Goal: Transaction & Acquisition: Purchase product/service

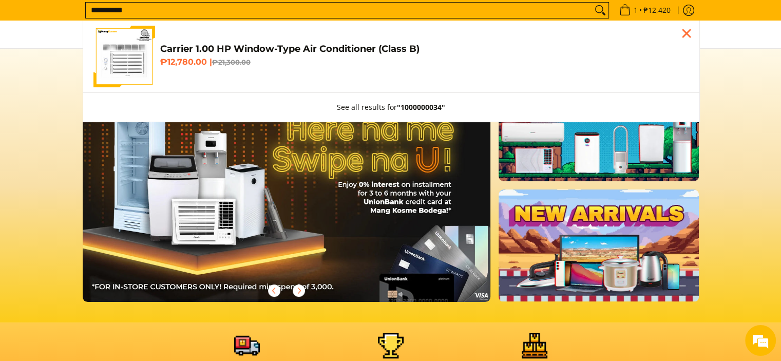
scroll to position [0, 408]
type input "**********"
click at [196, 51] on h4 "Carrier 1.00 HP Window-Type Air Conditioner (Class B)" at bounding box center [424, 49] width 529 height 12
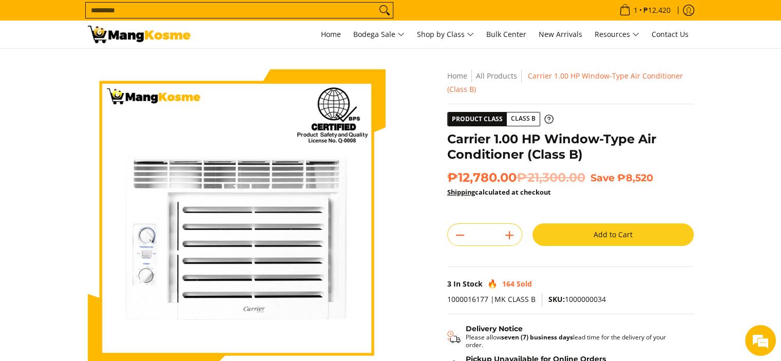
click at [568, 225] on button "Add to Cart" at bounding box center [612, 234] width 161 height 23
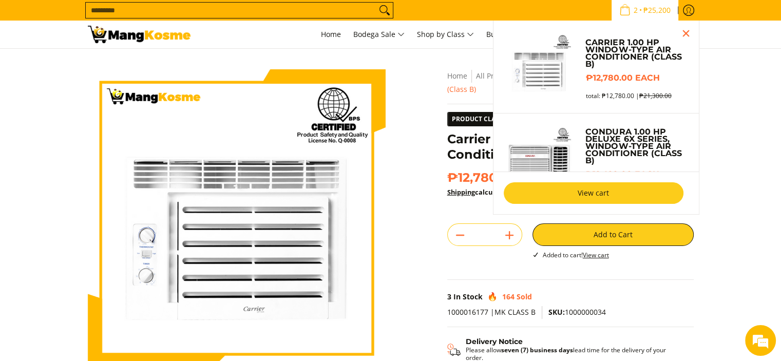
click at [587, 187] on link "View cart" at bounding box center [594, 193] width 180 height 22
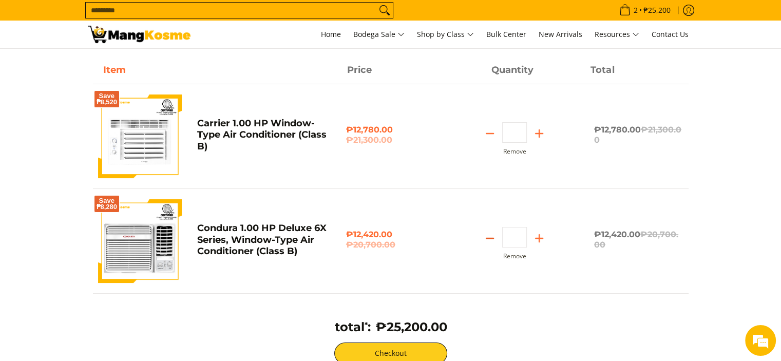
click at [496, 240] on icon "Subtract" at bounding box center [490, 238] width 14 height 14
type input "*"
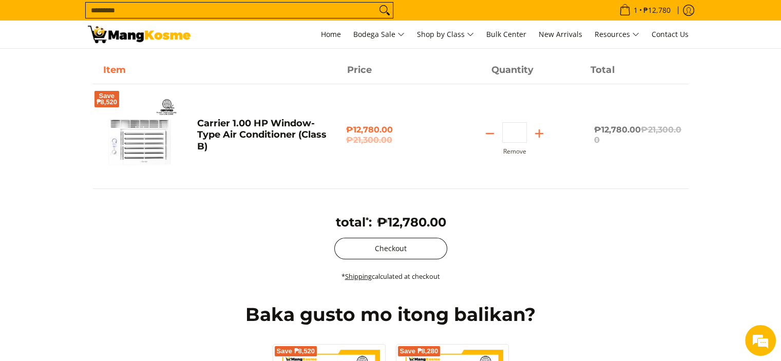
click at [419, 244] on button "Checkout" at bounding box center [390, 249] width 113 height 22
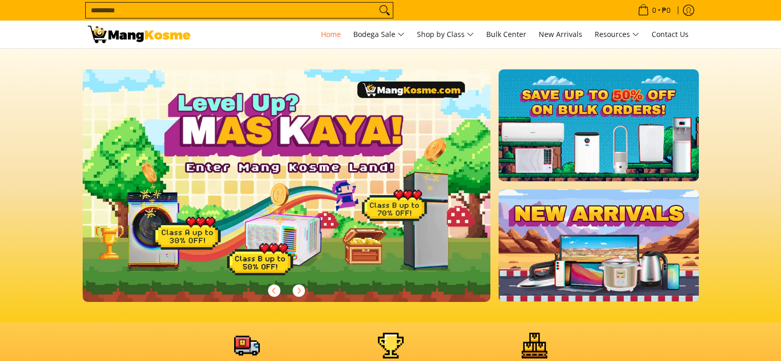
click at [292, 8] on input "Search..." at bounding box center [231, 10] width 291 height 15
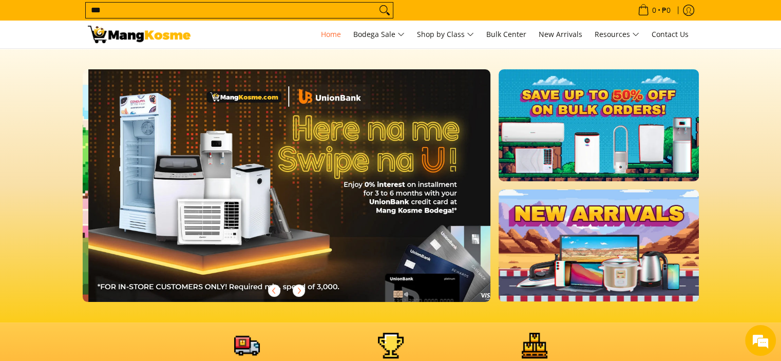
scroll to position [0, 408]
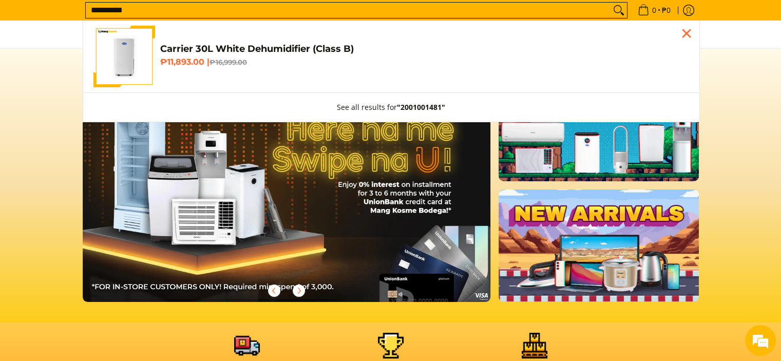
type input "**********"
click at [239, 49] on h4 "Carrier 30L White Dehumidifier (Class B)" at bounding box center [424, 49] width 529 height 12
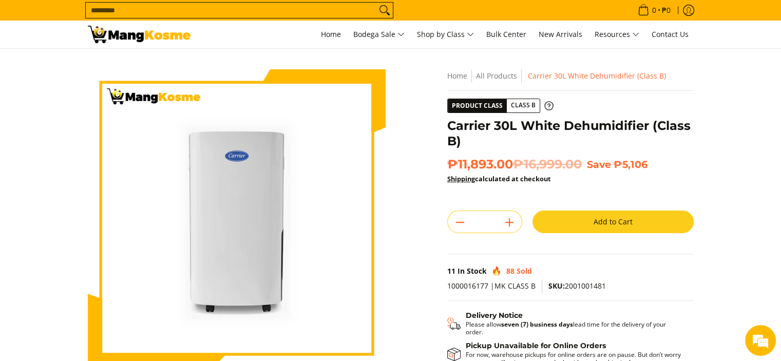
click at [591, 224] on button "Add to Cart" at bounding box center [612, 222] width 161 height 23
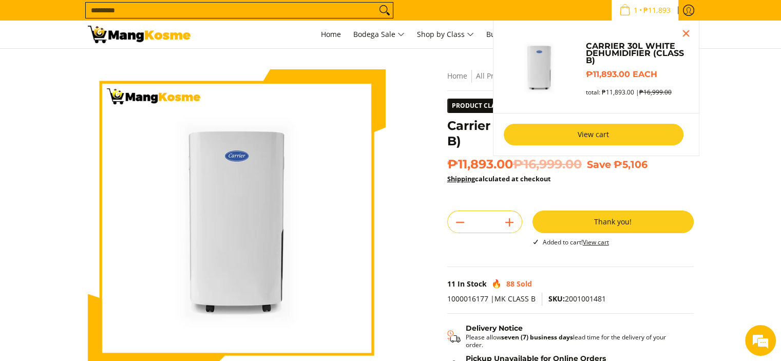
click at [585, 133] on link "View cart" at bounding box center [594, 135] width 180 height 22
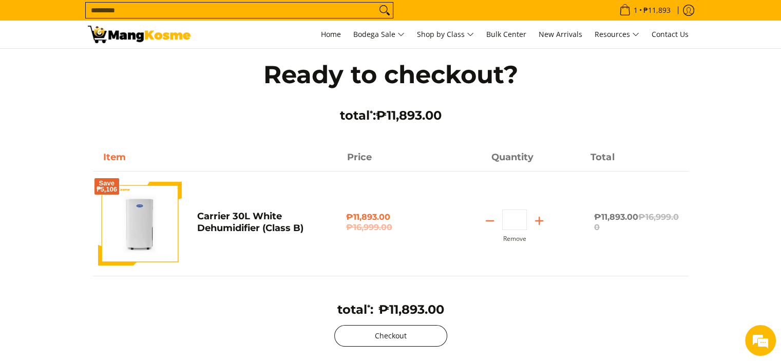
click at [388, 329] on button "Checkout" at bounding box center [390, 336] width 113 height 22
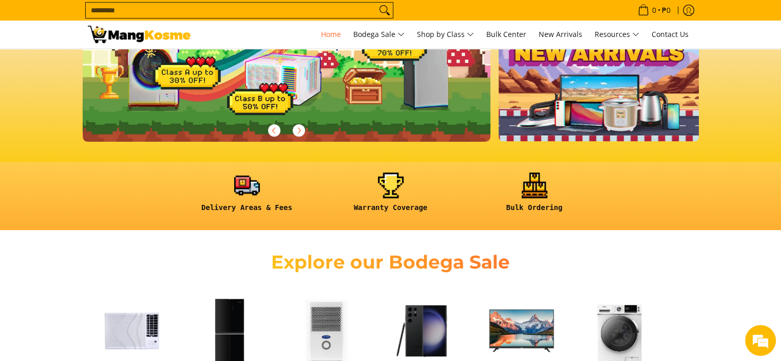
scroll to position [187, 0]
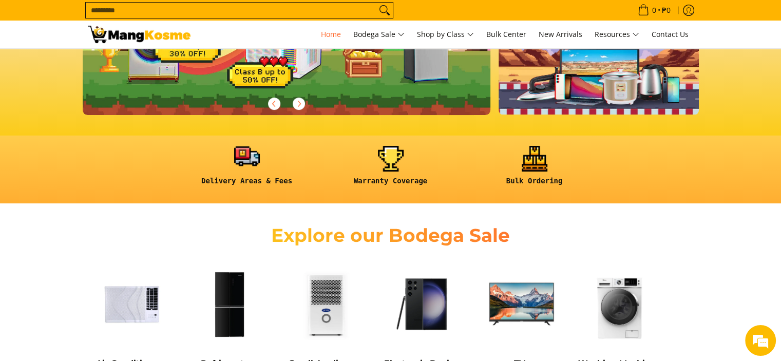
click at [250, 164] on link at bounding box center [247, 170] width 134 height 48
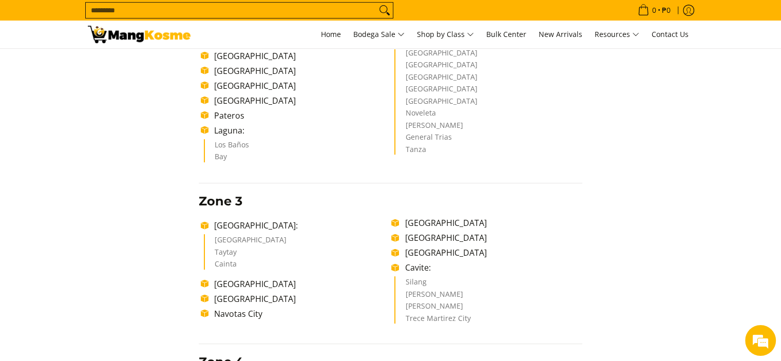
scroll to position [401, 0]
